Goal: Navigation & Orientation: Find specific page/section

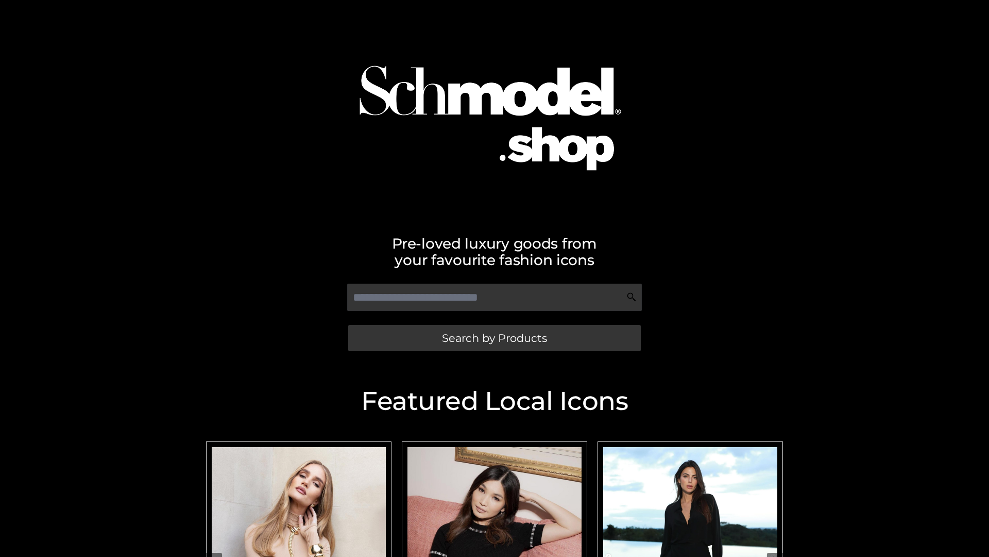
click at [494, 338] on span "Search by Products" at bounding box center [494, 337] width 105 height 11
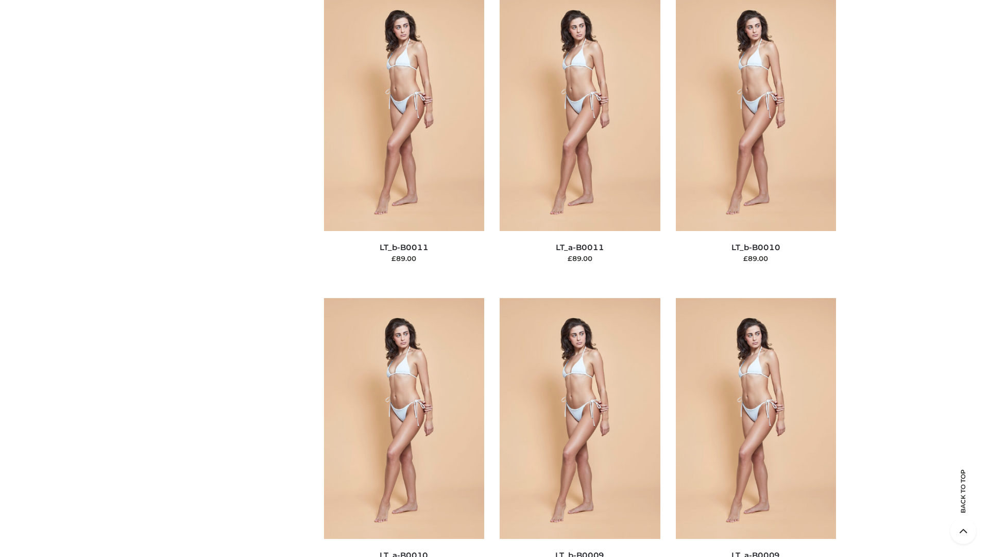
scroll to position [4628, 0]
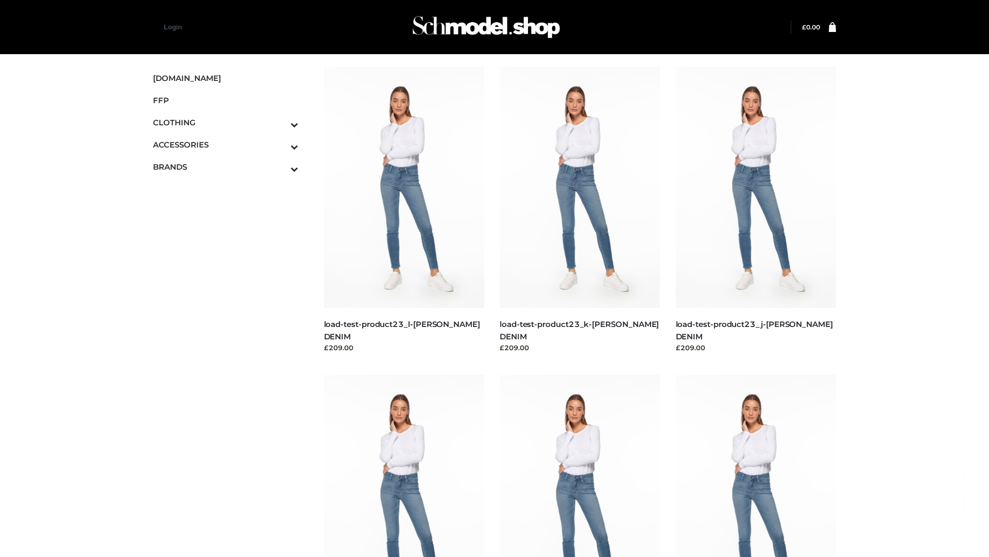
scroll to position [904, 0]
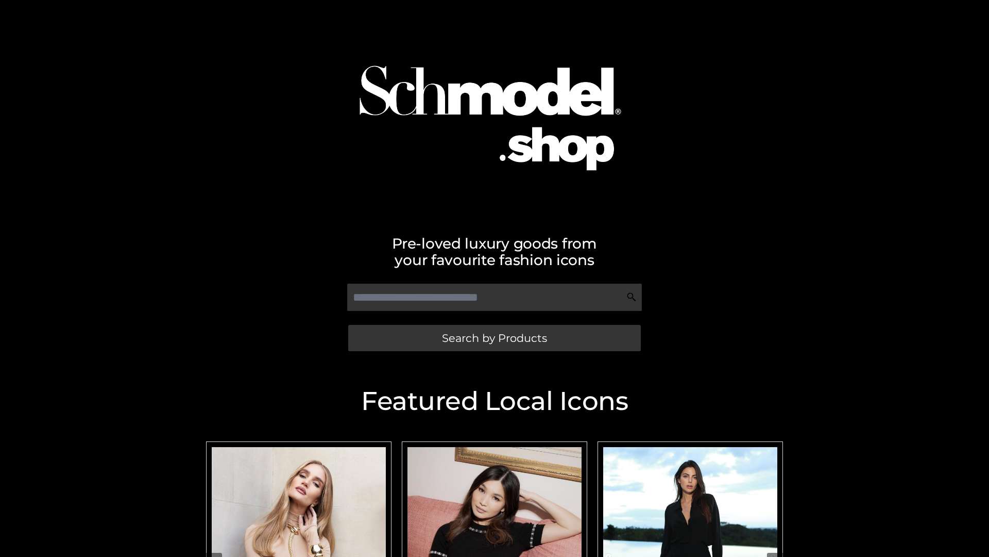
click at [494, 338] on span "Search by Products" at bounding box center [494, 337] width 105 height 11
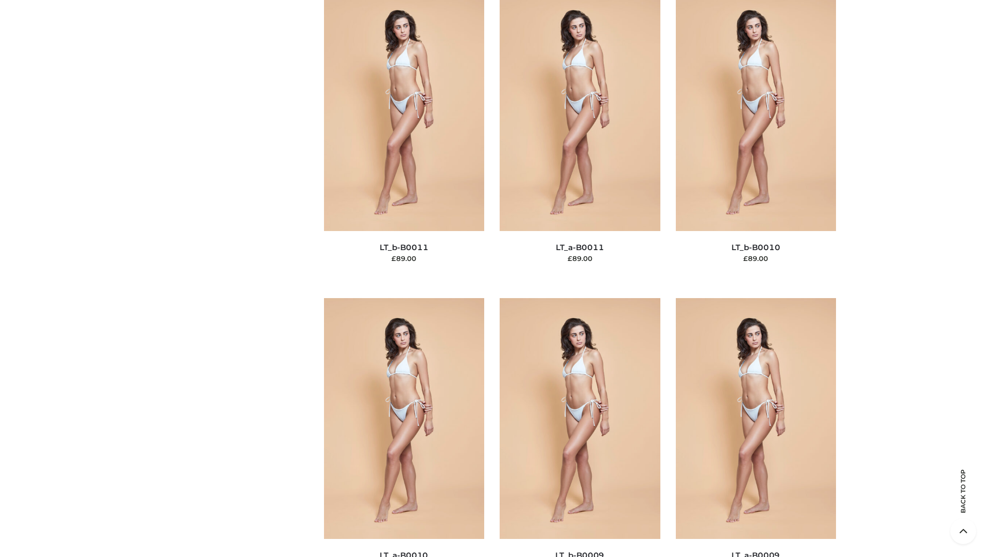
scroll to position [4628, 0]
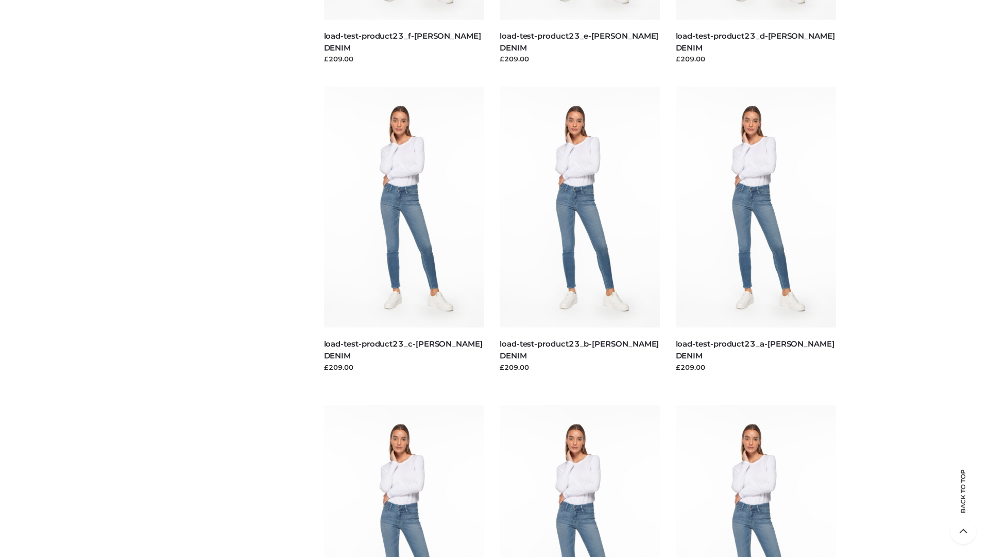
scroll to position [904, 0]
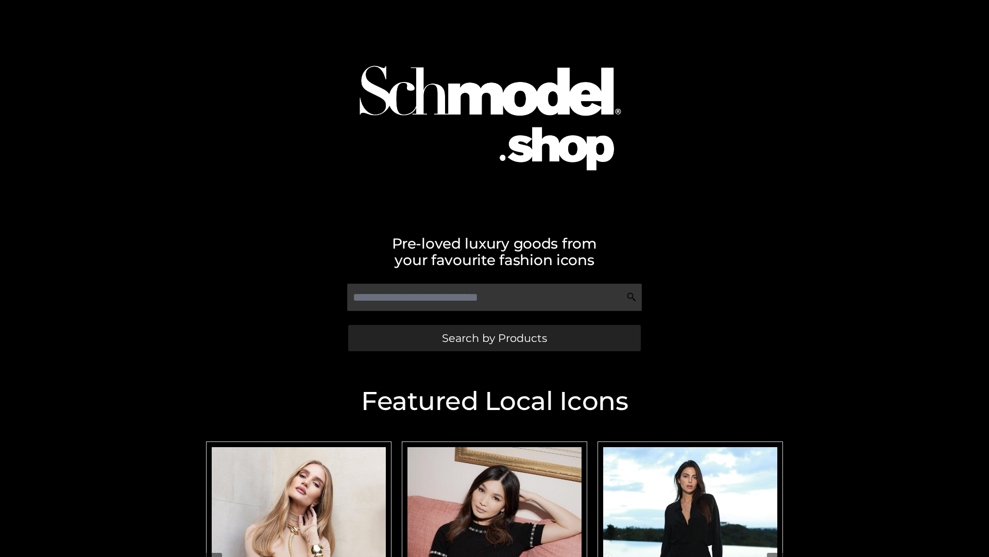
click at [494, 338] on span "Search by Products" at bounding box center [494, 337] width 105 height 11
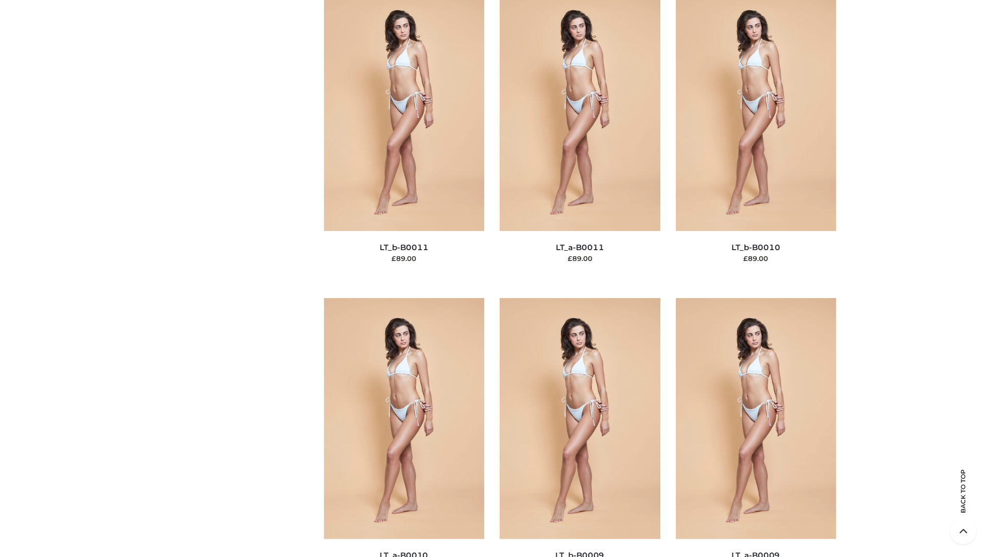
scroll to position [4628, 0]
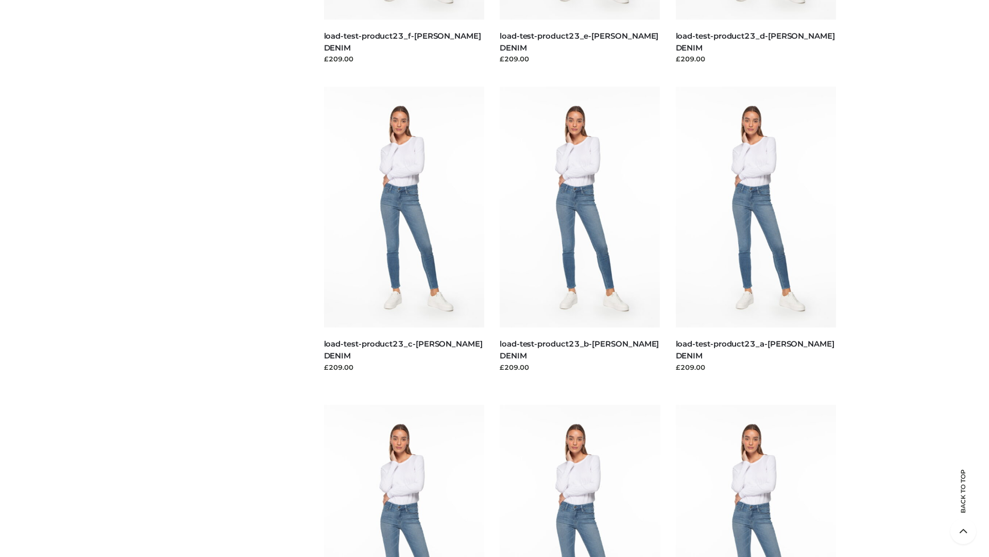
scroll to position [904, 0]
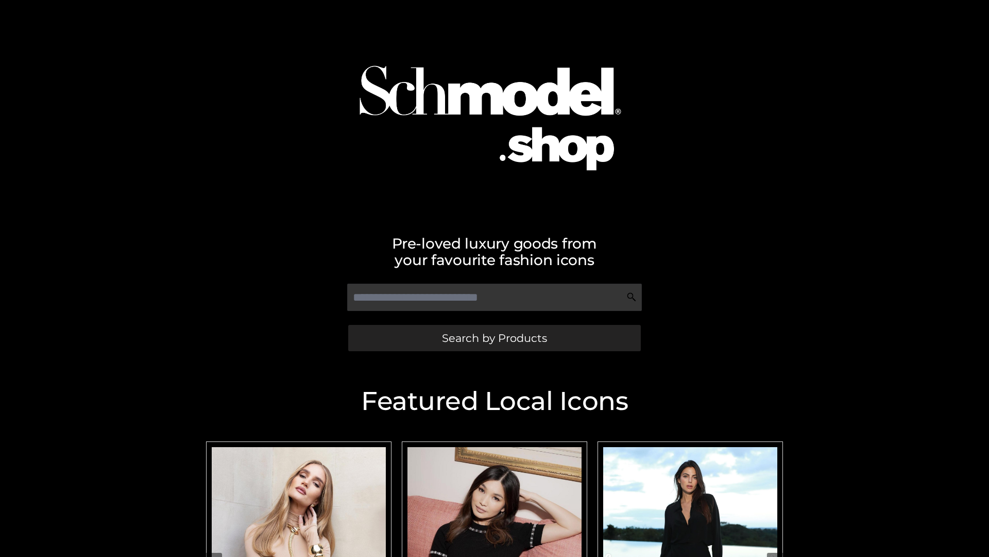
click at [494, 338] on span "Search by Products" at bounding box center [494, 337] width 105 height 11
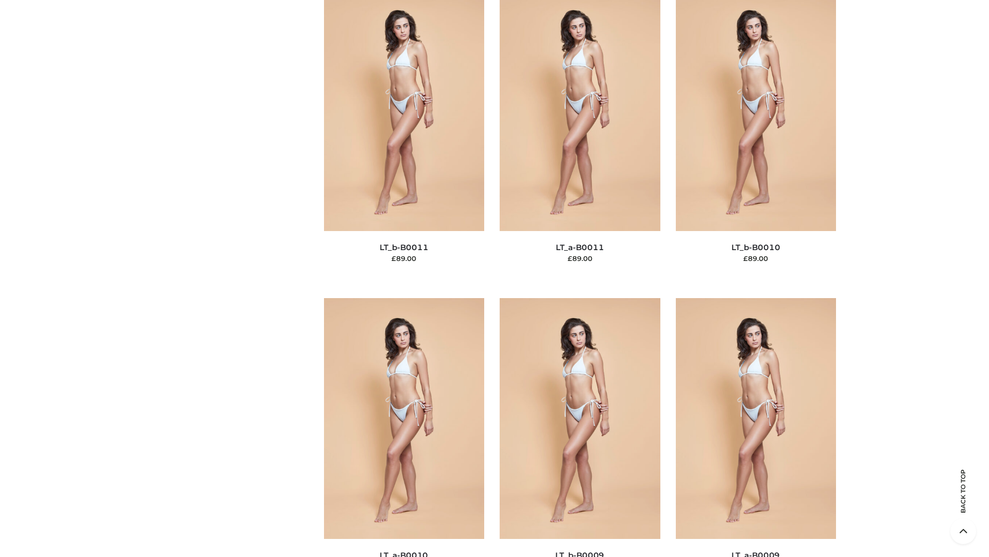
scroll to position [4628, 0]
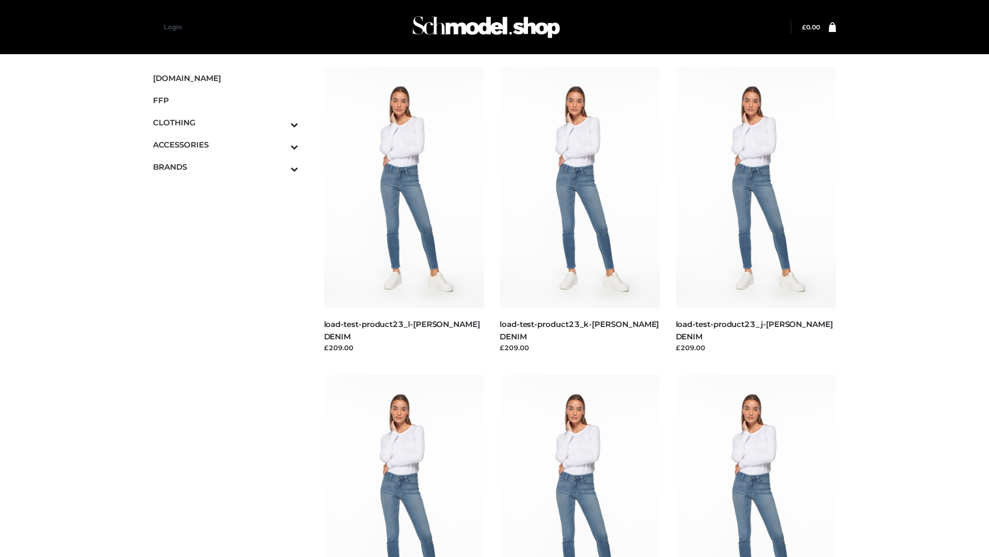
scroll to position [904, 0]
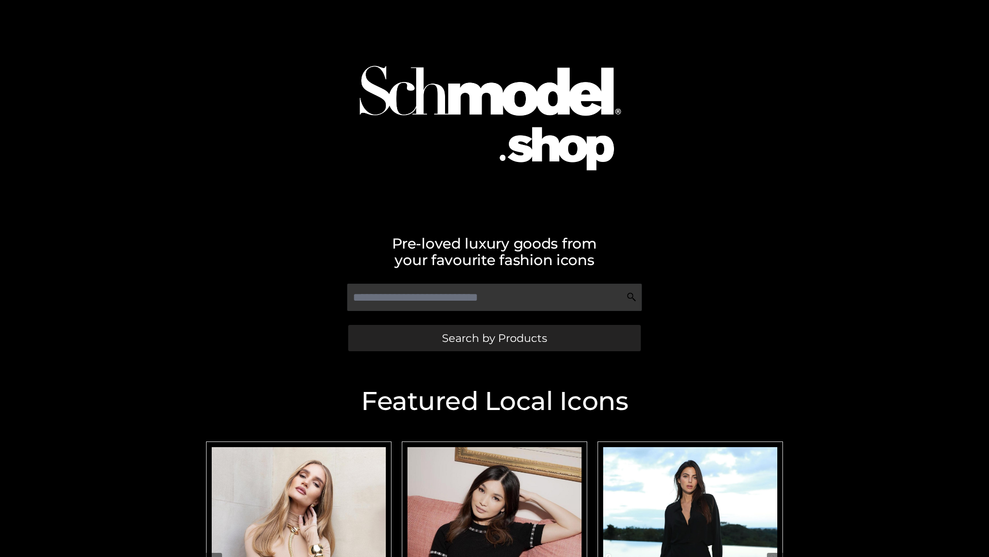
click at [494, 338] on span "Search by Products" at bounding box center [494, 337] width 105 height 11
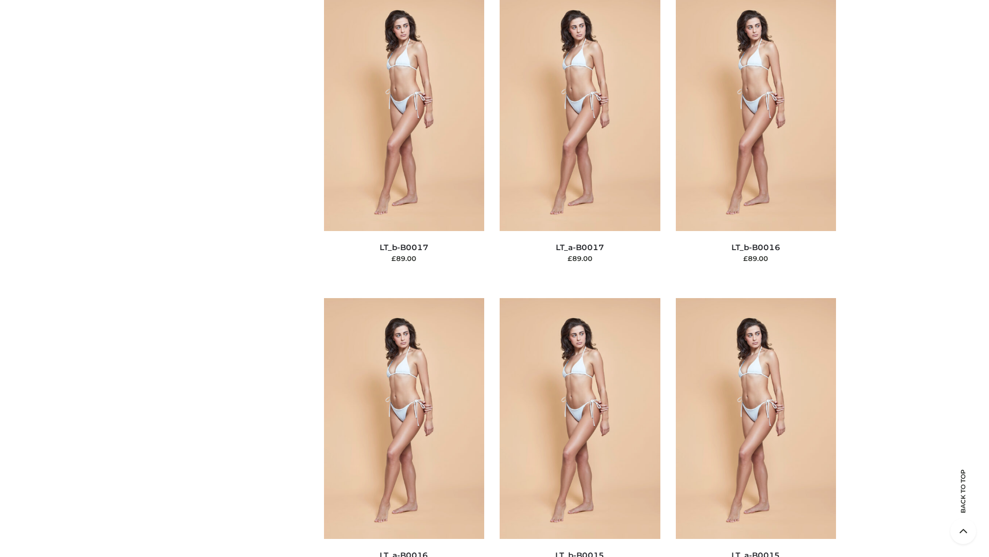
scroll to position [3386, 0]
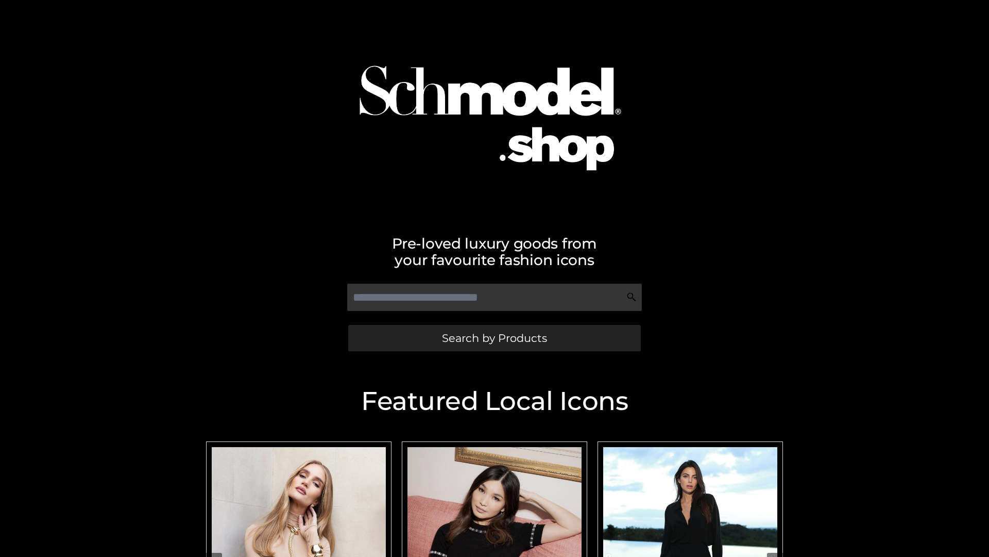
click at [494, 338] on span "Search by Products" at bounding box center [494, 337] width 105 height 11
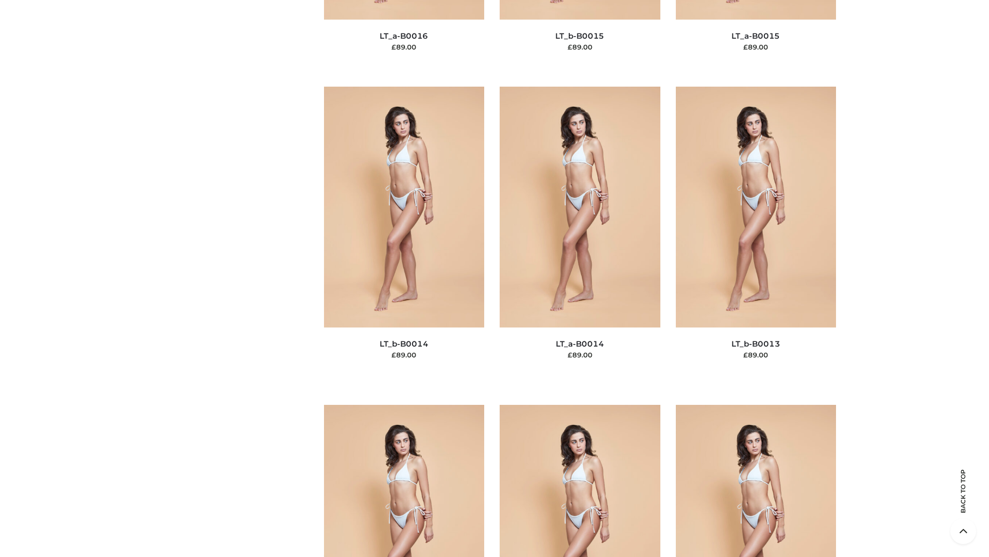
scroll to position [3665, 0]
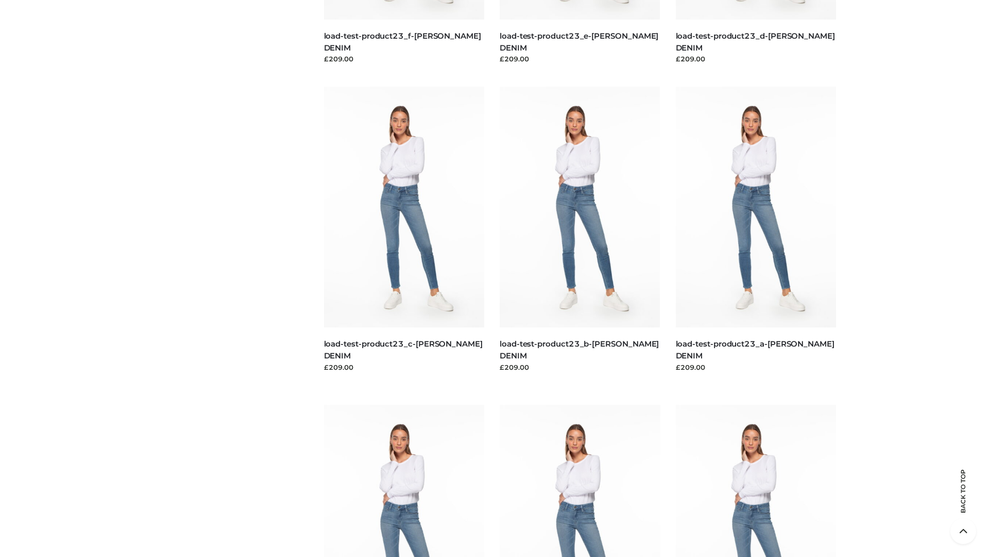
scroll to position [904, 0]
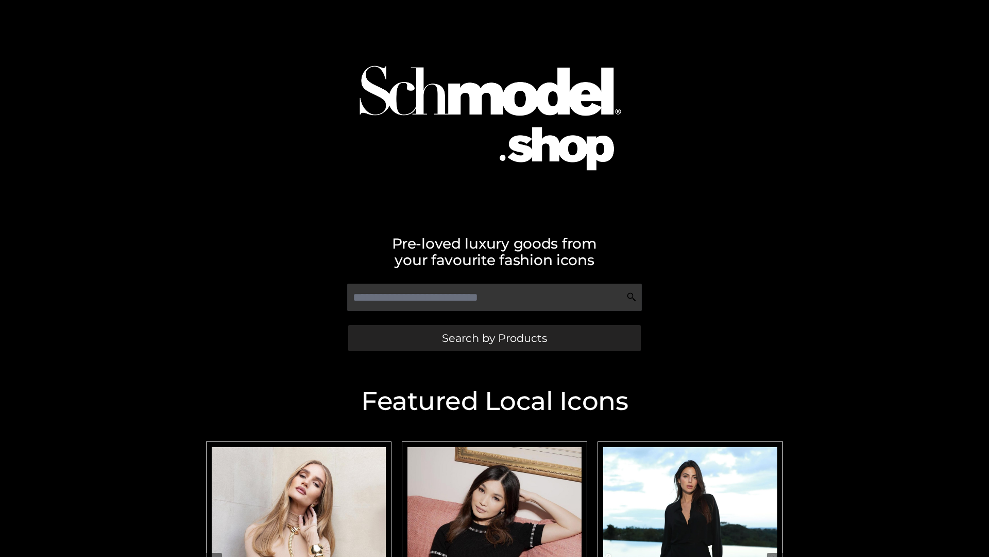
click at [494, 338] on span "Search by Products" at bounding box center [494, 337] width 105 height 11
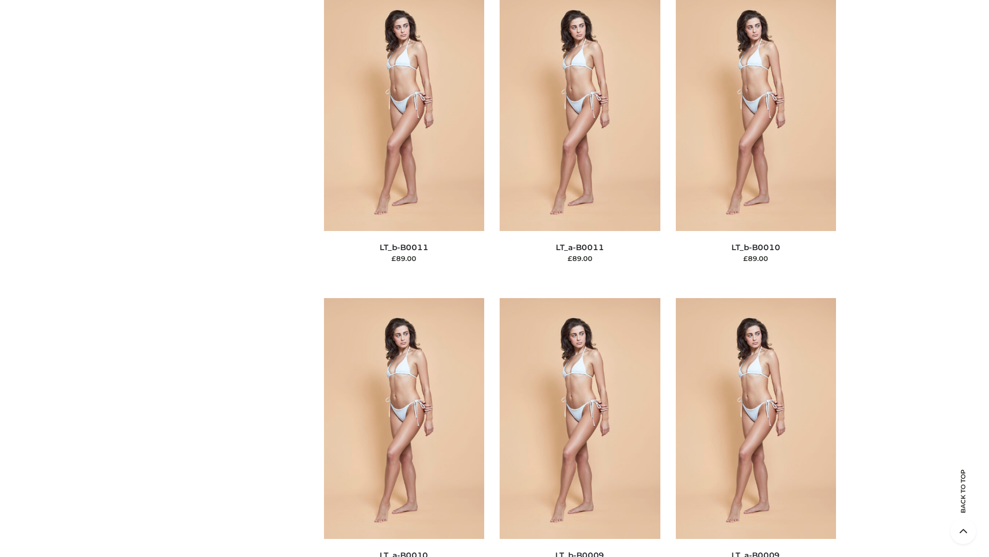
scroll to position [4628, 0]
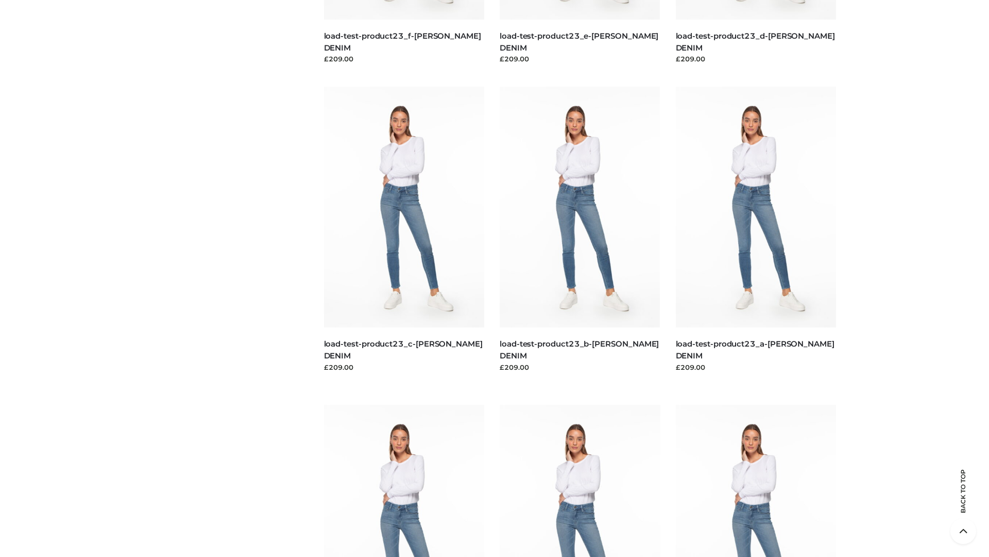
scroll to position [904, 0]
